Goal: Check status: Check status

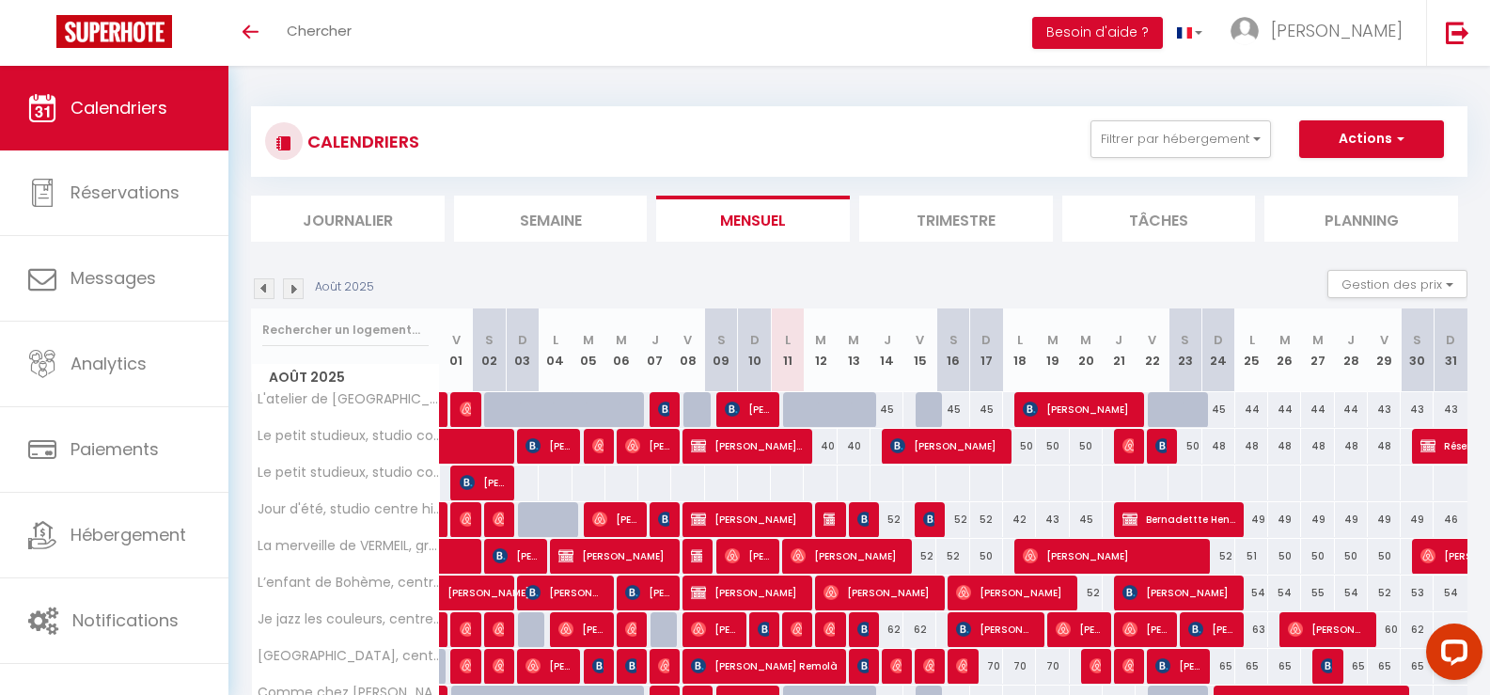
scroll to position [94, 0]
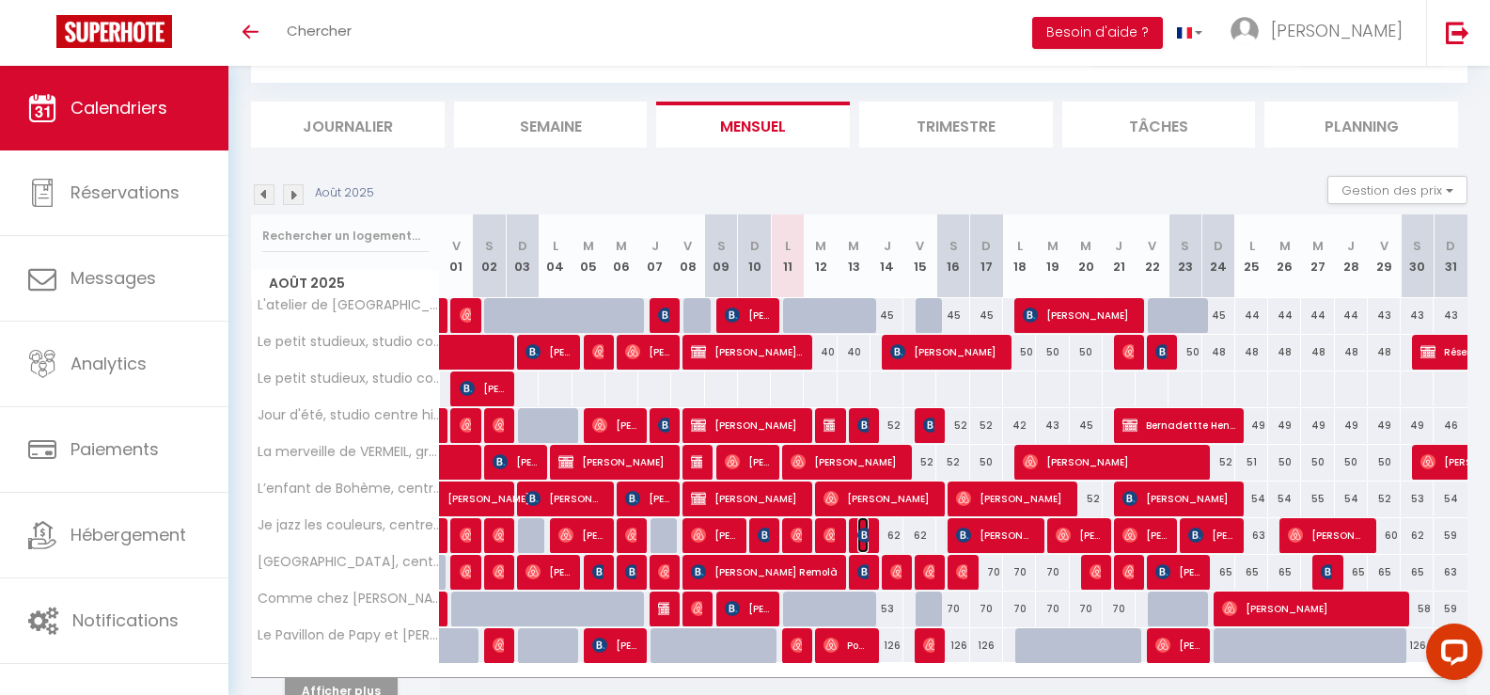
click at [864, 533] on img at bounding box center [864, 534] width 15 height 15
select select "OK"
select select "KO"
select select "0"
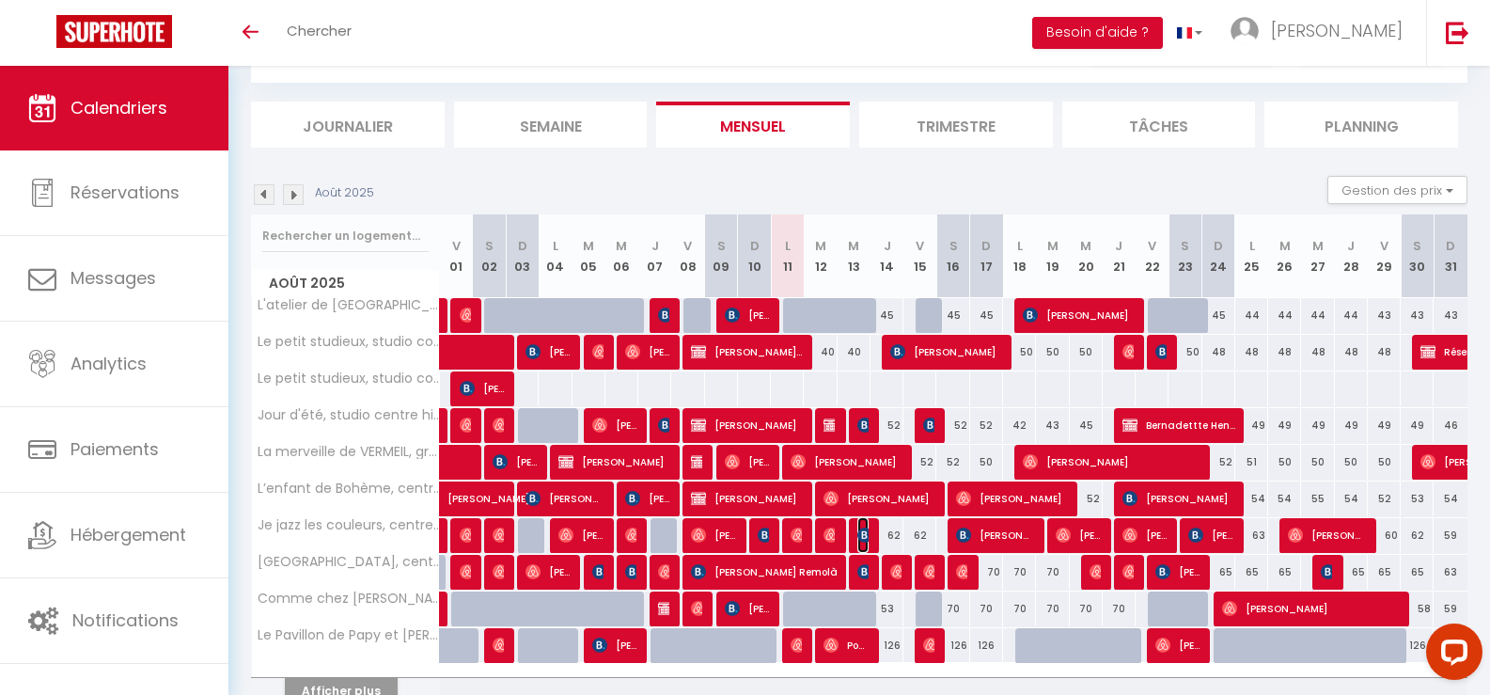
select select "1"
select select
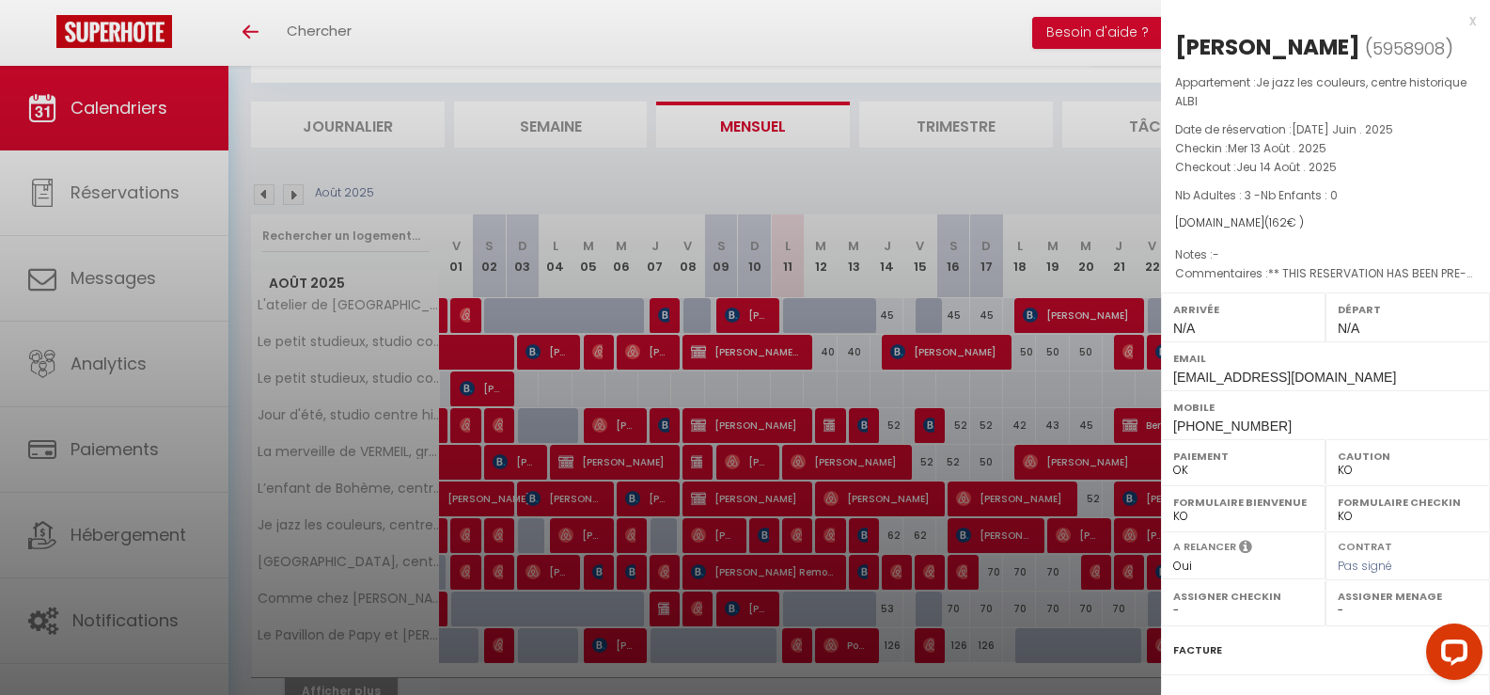
click at [1458, 22] on div "x" at bounding box center [1318, 20] width 315 height 23
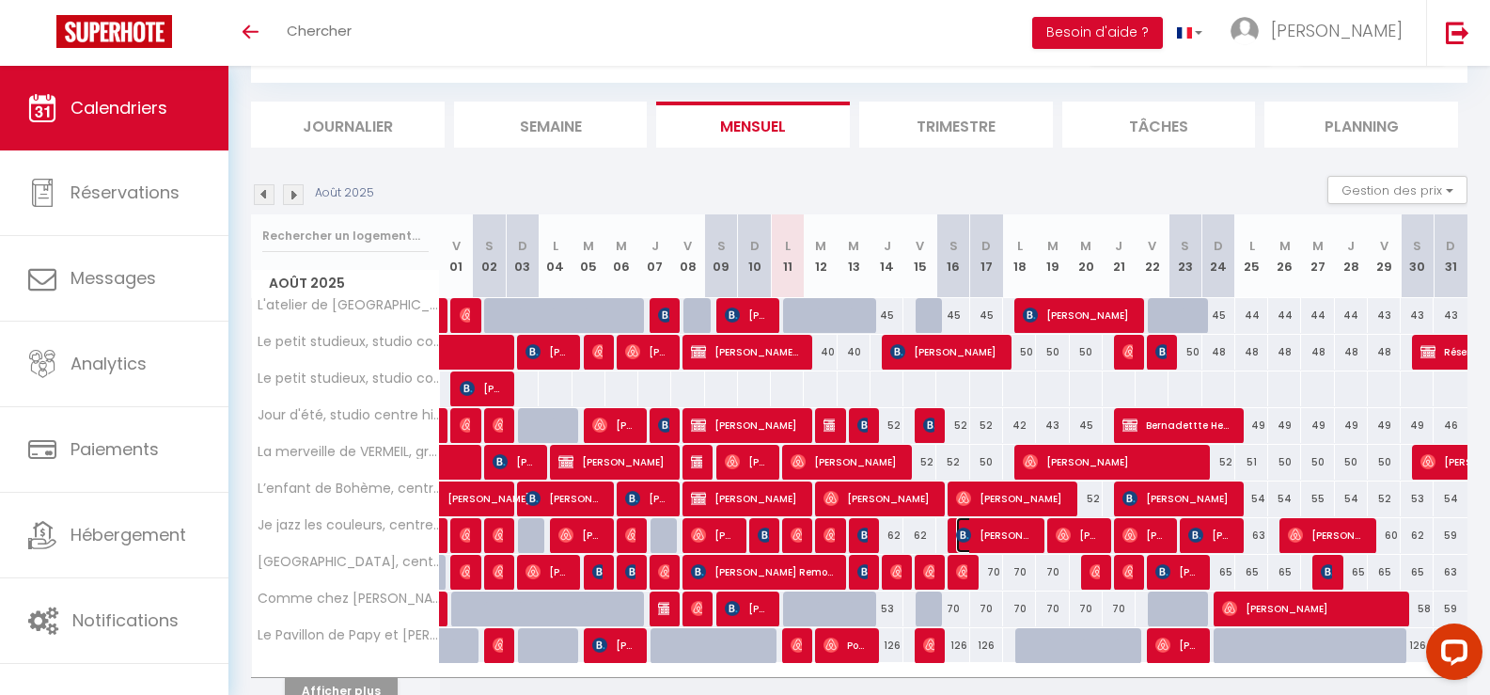
click at [992, 539] on span "[PERSON_NAME]" at bounding box center [994, 535] width 77 height 36
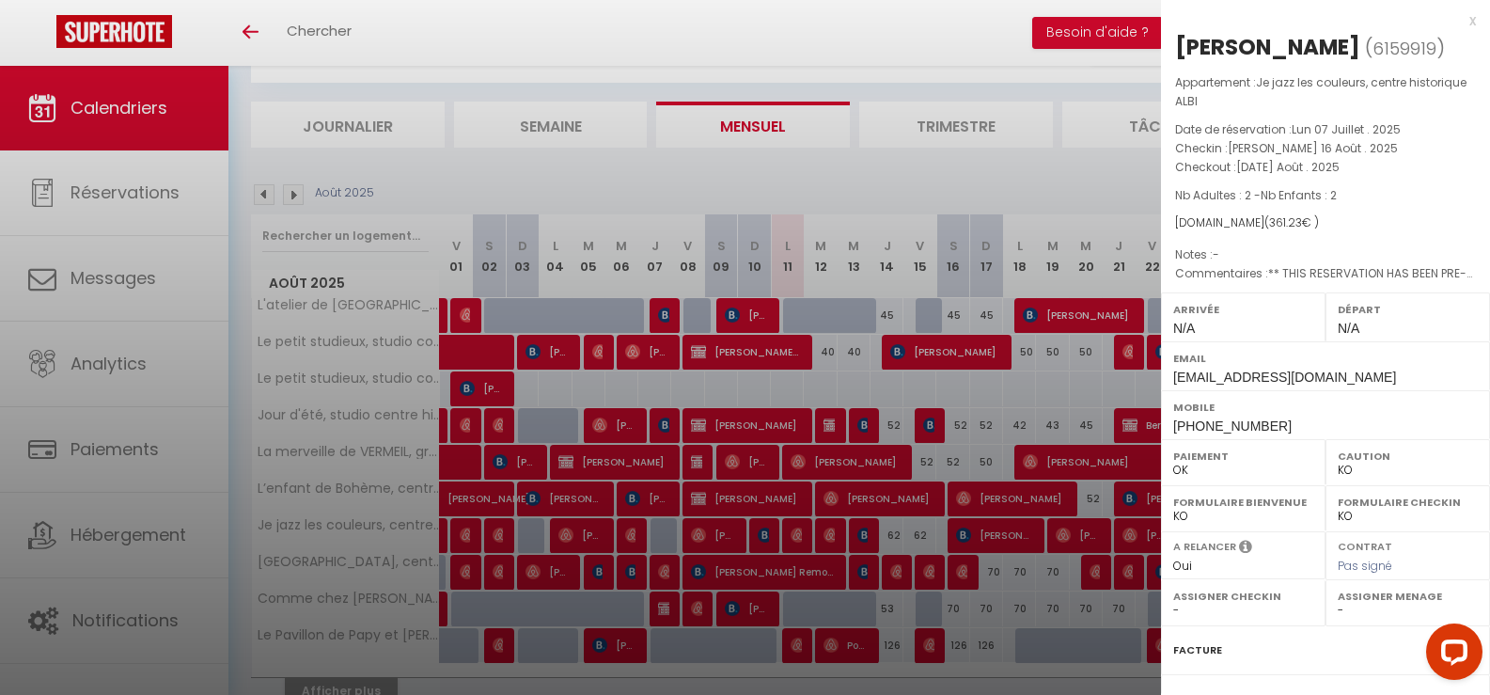
click at [1460, 20] on div "x" at bounding box center [1318, 20] width 315 height 23
